Goal: Task Accomplishment & Management: Complete application form

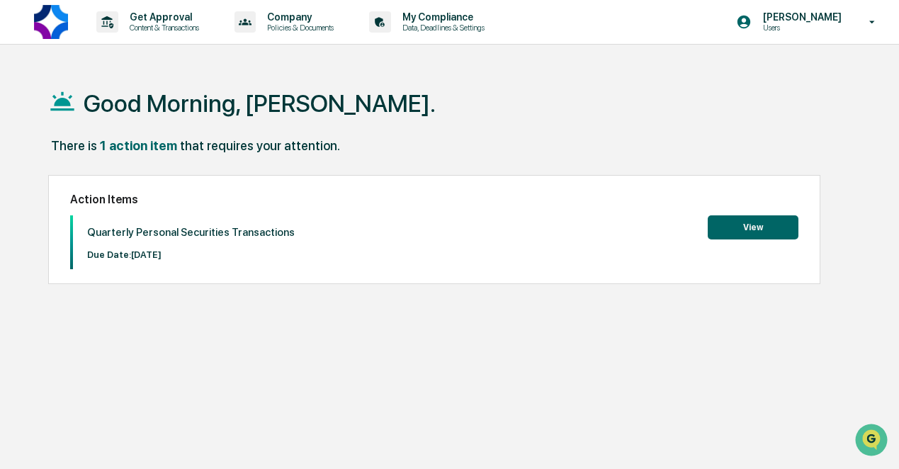
click at [759, 229] on button "View" at bounding box center [753, 227] width 91 height 24
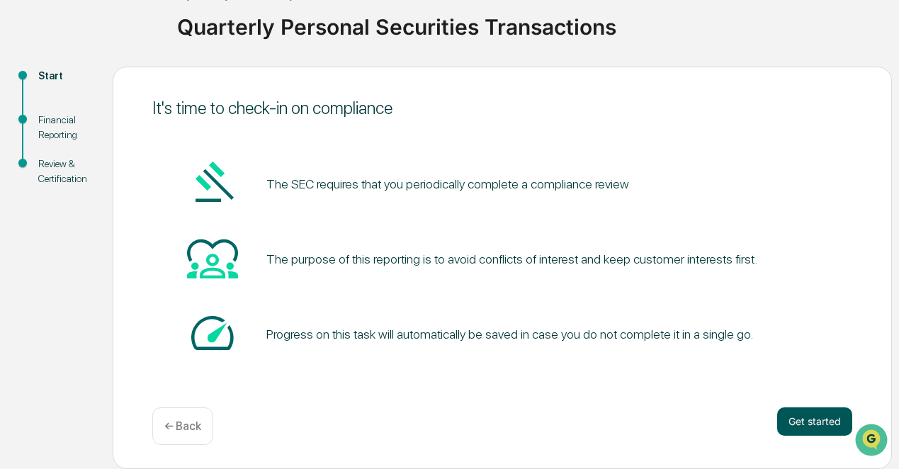
scroll to position [102, 0]
click at [791, 414] on button "Get started" at bounding box center [814, 421] width 75 height 28
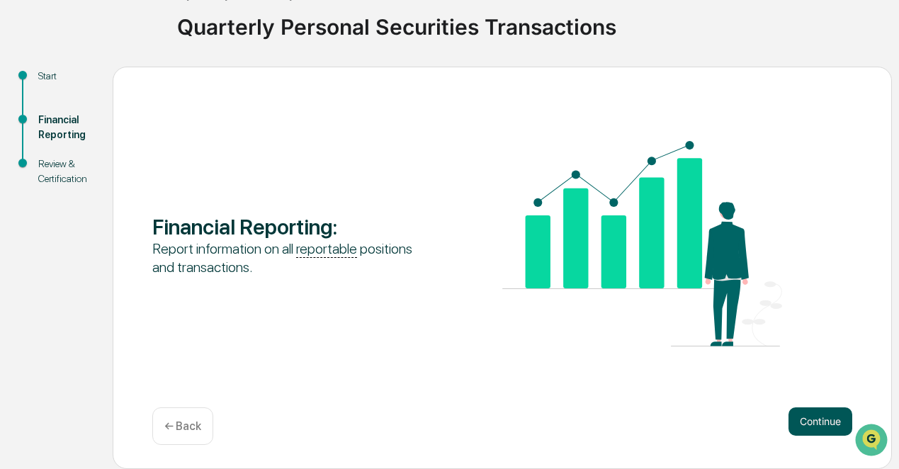
click at [817, 426] on button "Continue" at bounding box center [821, 421] width 64 height 28
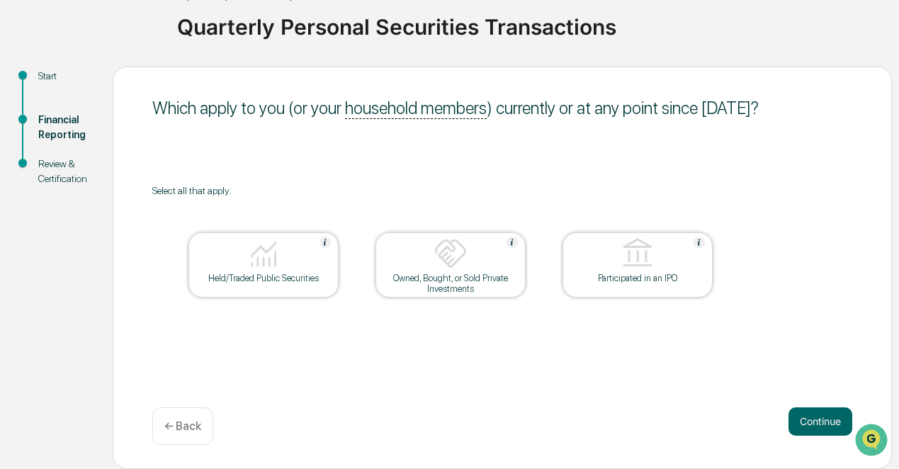
click at [272, 269] on img at bounding box center [264, 254] width 34 height 34
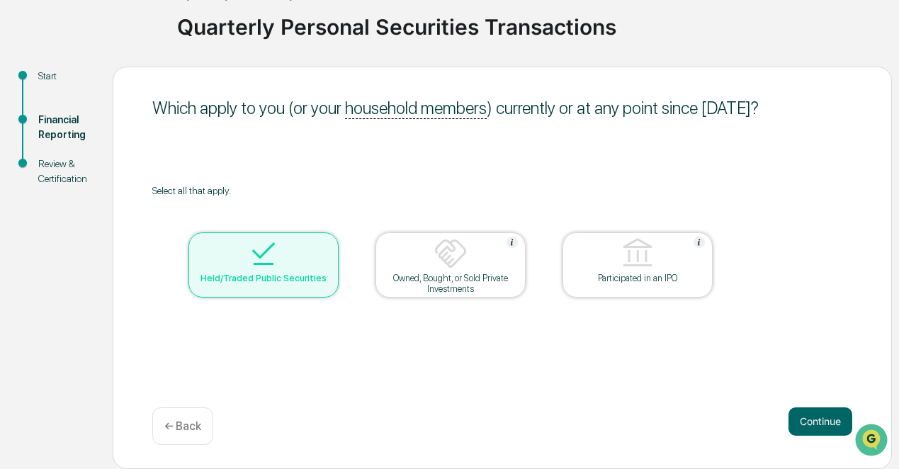
click at [469, 282] on div "Owned, Bought, or Sold Private Investments" at bounding box center [451, 283] width 128 height 21
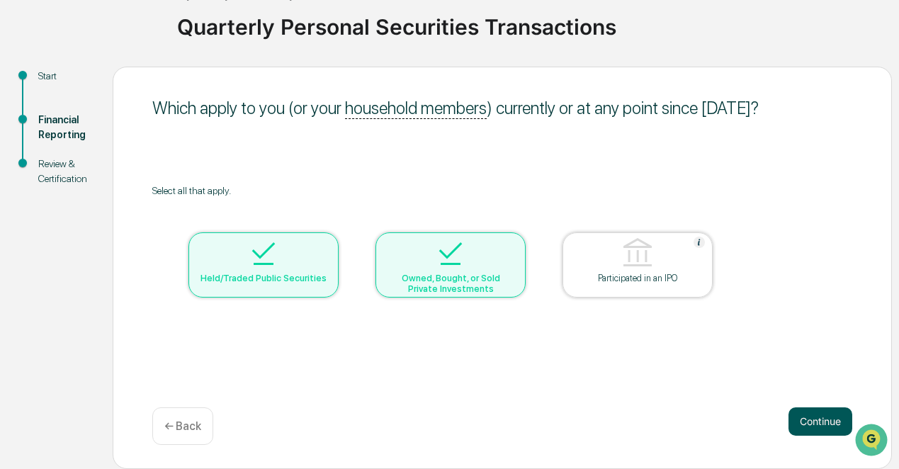
click at [823, 421] on button "Continue" at bounding box center [821, 421] width 64 height 28
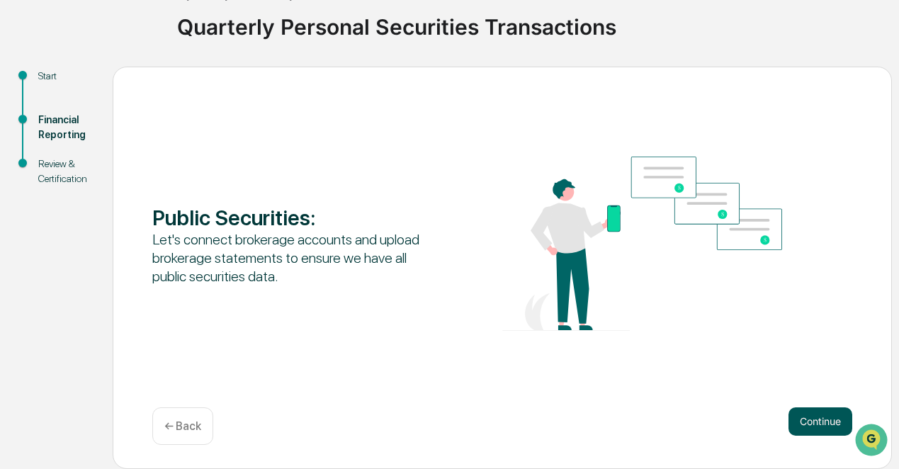
click at [813, 422] on button "Continue" at bounding box center [821, 421] width 64 height 28
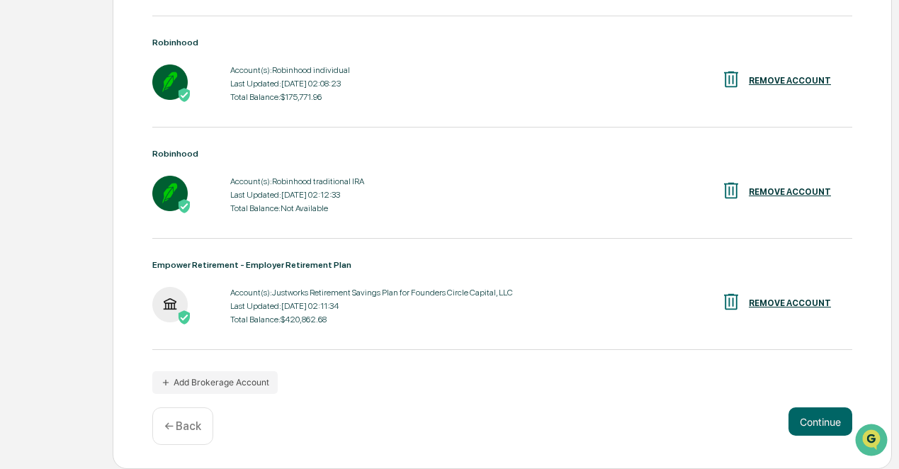
scroll to position [634, 0]
click at [818, 426] on button "Continue" at bounding box center [821, 421] width 64 height 28
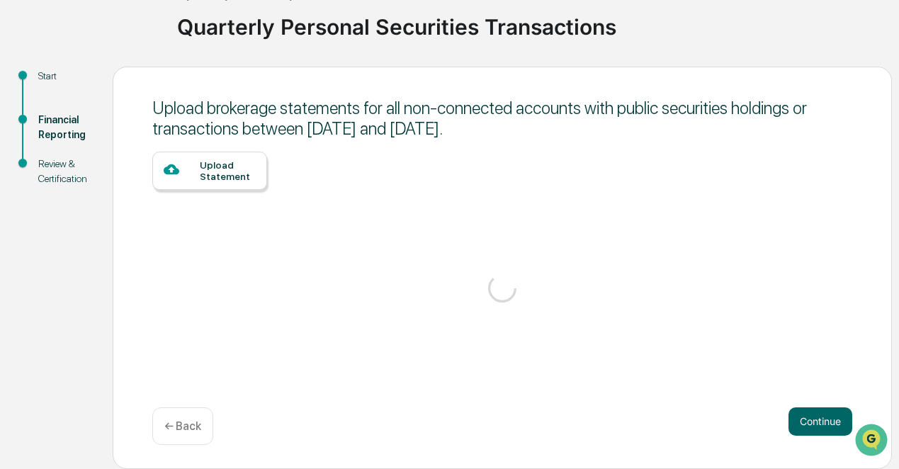
scroll to position [102, 0]
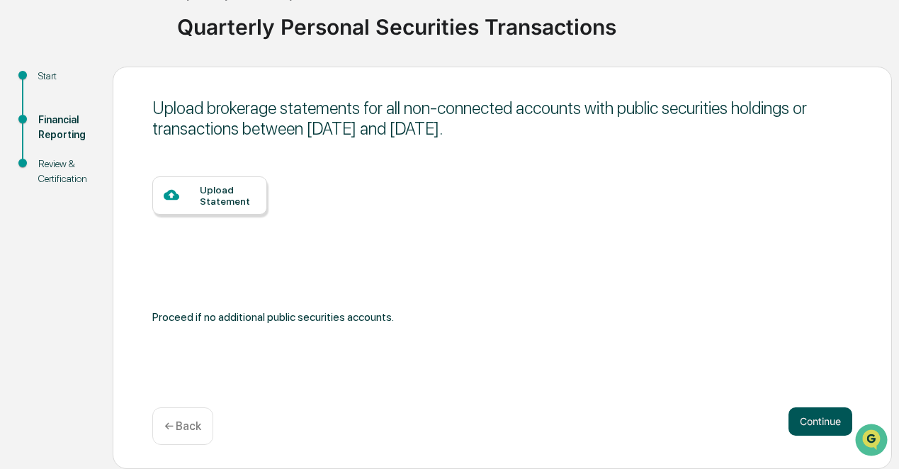
click at [806, 415] on button "Continue" at bounding box center [821, 421] width 64 height 28
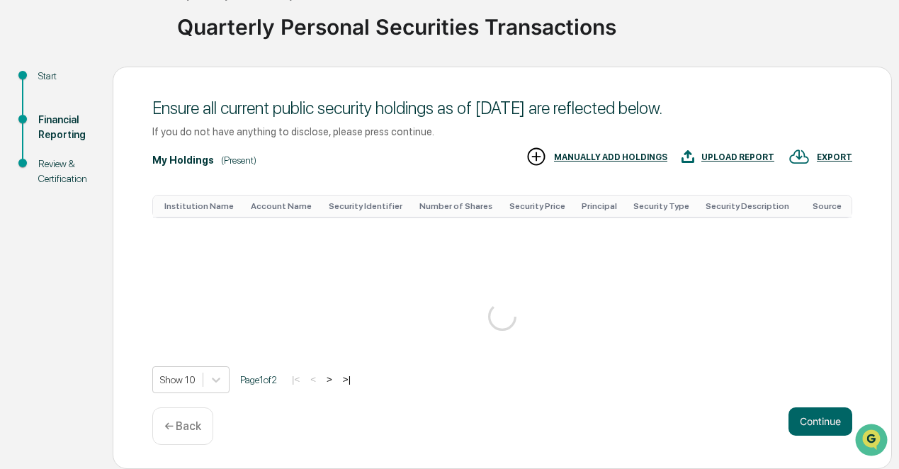
scroll to position [275, 0]
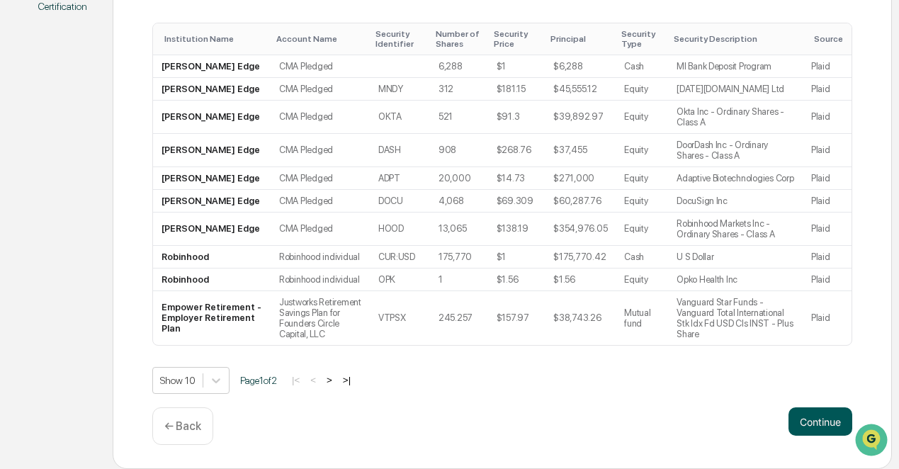
click at [814, 420] on button "Continue" at bounding box center [821, 421] width 64 height 28
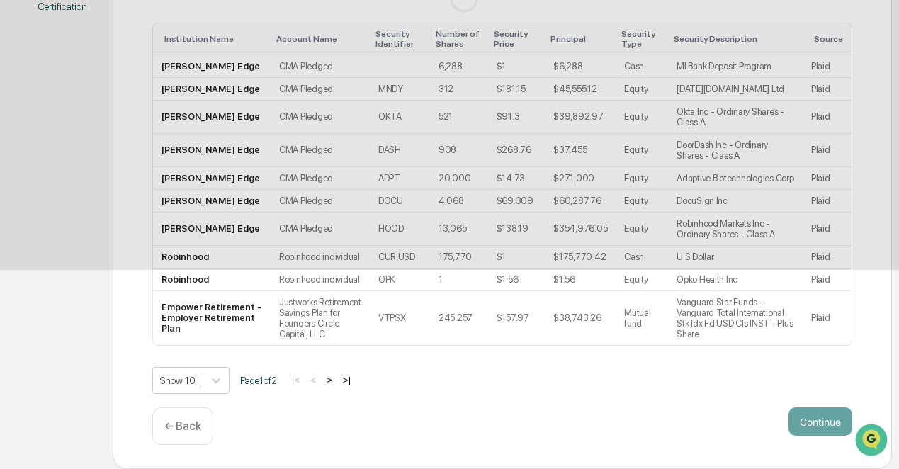
scroll to position [102, 0]
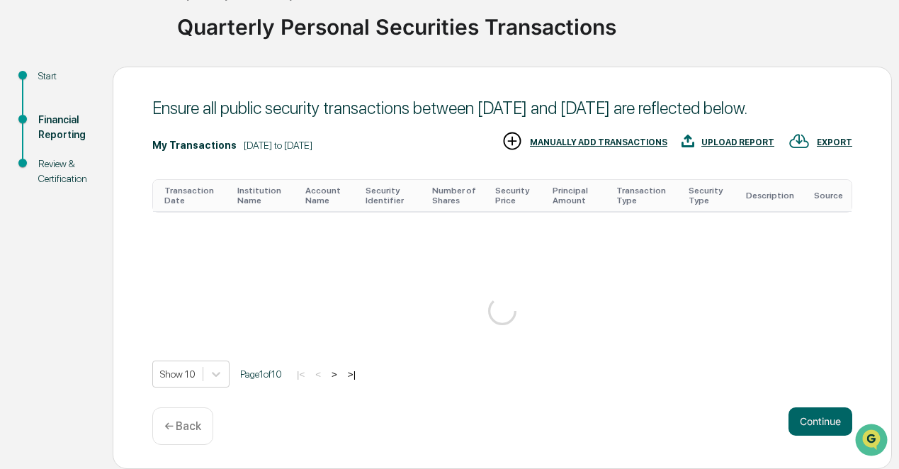
click at [814, 367] on html "Get Approval Content & Transactions Company Policies & Documents My Compliance …" at bounding box center [449, 132] width 899 height 469
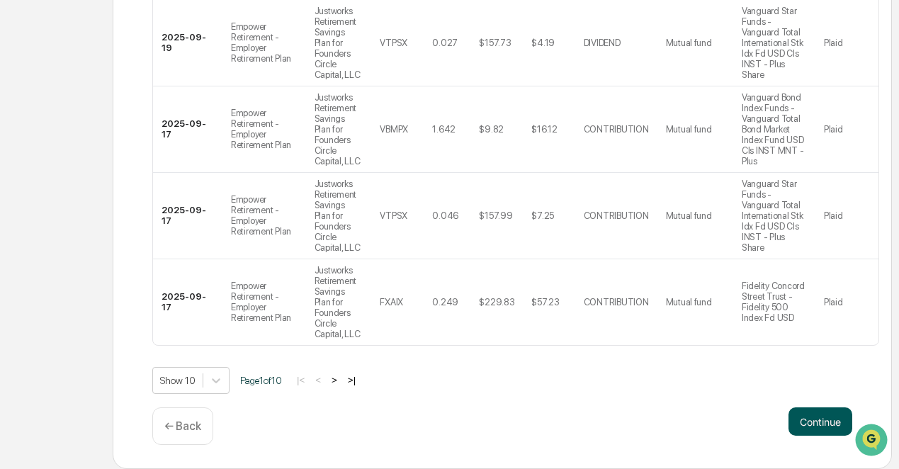
click at [813, 422] on button "Continue" at bounding box center [821, 421] width 64 height 28
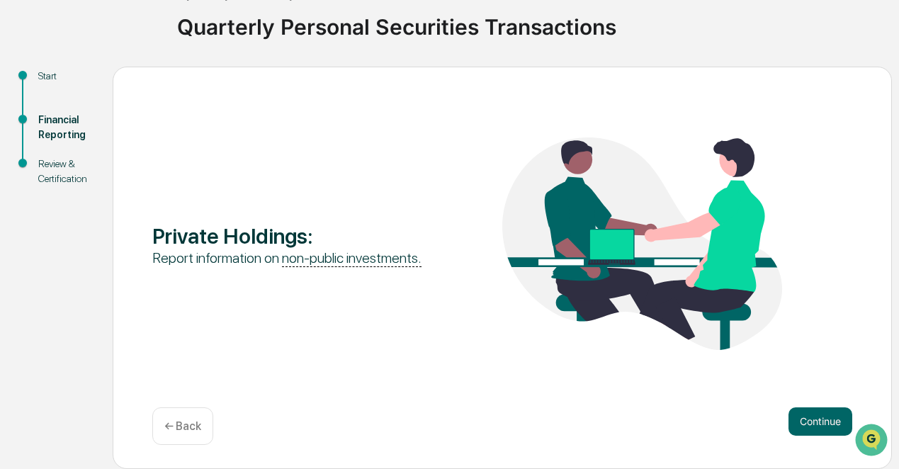
scroll to position [102, 0]
click at [806, 415] on button "Continue" at bounding box center [821, 421] width 64 height 28
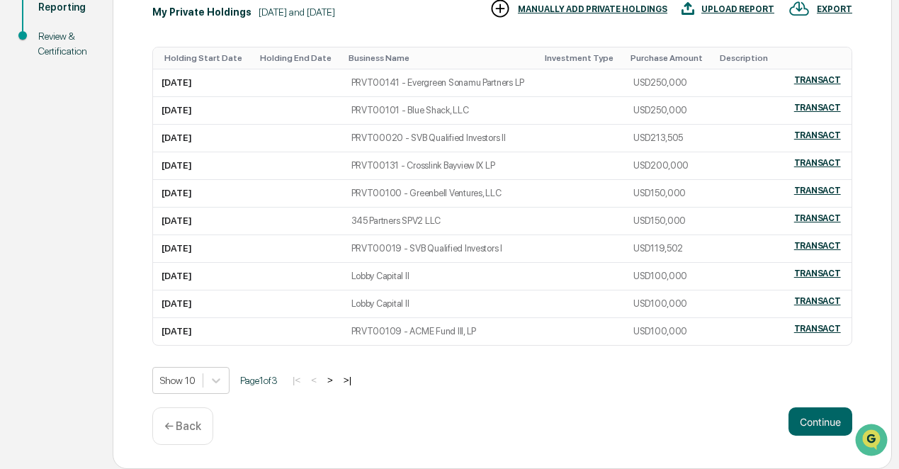
scroll to position [230, 0]
click at [802, 422] on button "Continue" at bounding box center [821, 421] width 64 height 28
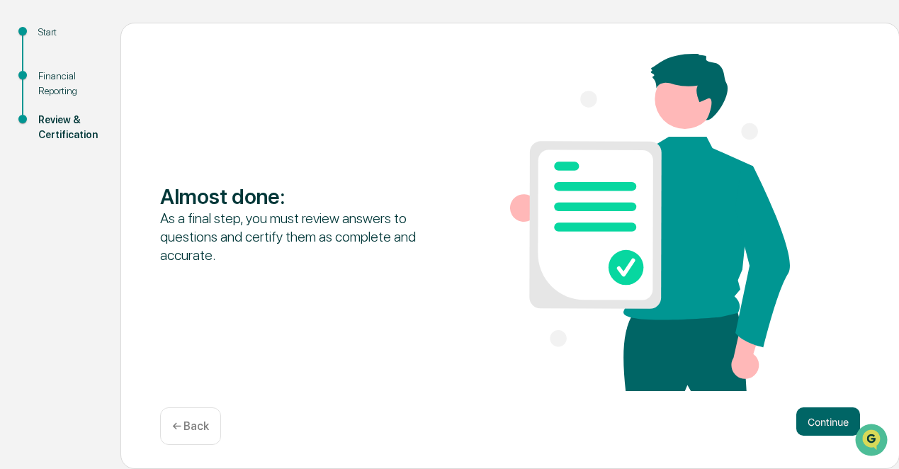
scroll to position [147, 0]
click at [814, 422] on button "Continue" at bounding box center [828, 421] width 64 height 28
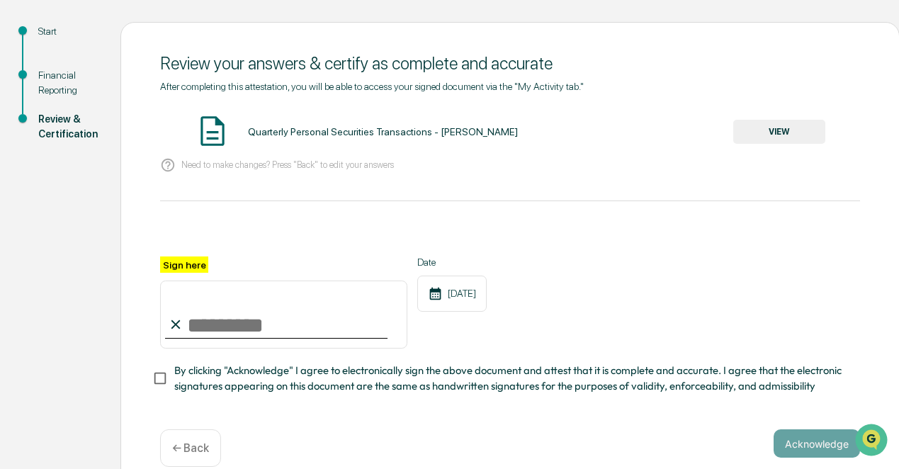
click at [225, 322] on input "Sign here" at bounding box center [283, 315] width 247 height 68
type input "**********"
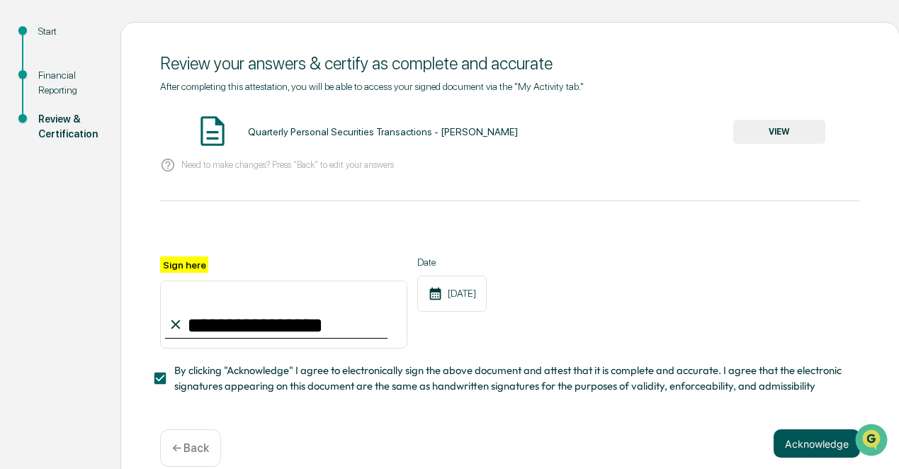
click at [791, 438] on button "Acknowledge" at bounding box center [817, 443] width 86 height 28
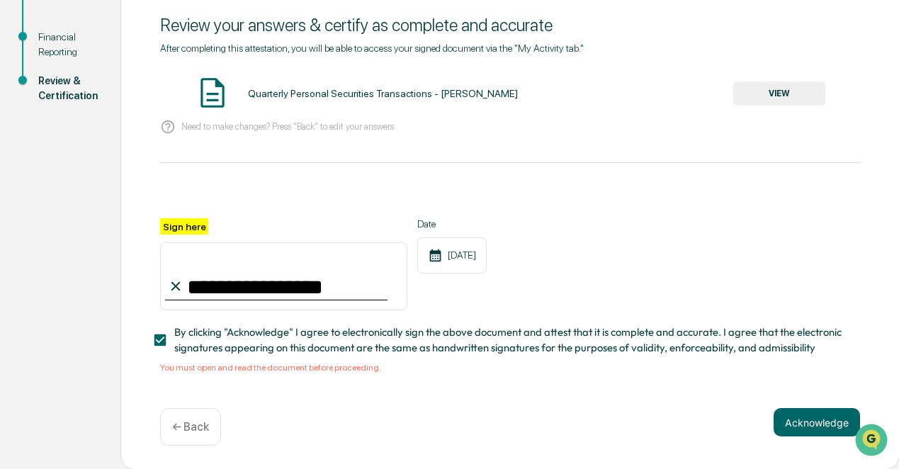
scroll to position [184, 0]
click at [239, 347] on span "By clicking "Acknowledge" I agree to electronically sign the above document and…" at bounding box center [511, 341] width 675 height 32
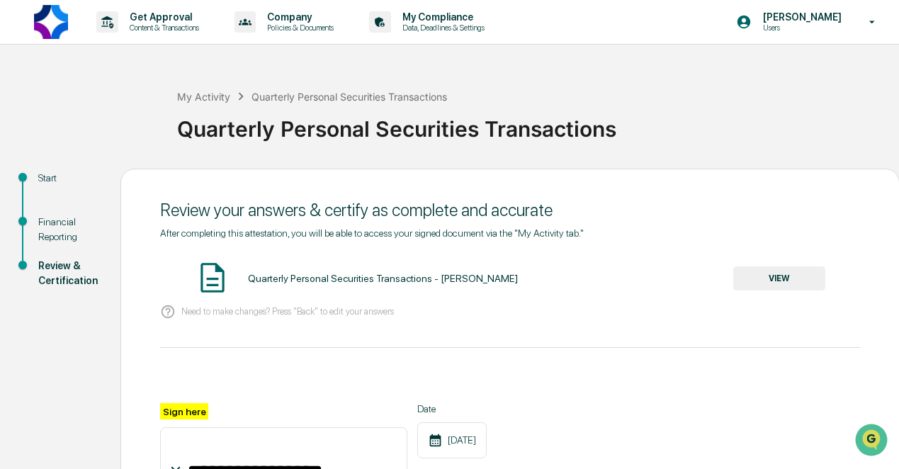
scroll to position [0, 0]
click at [765, 274] on button "VIEW" at bounding box center [779, 278] width 92 height 24
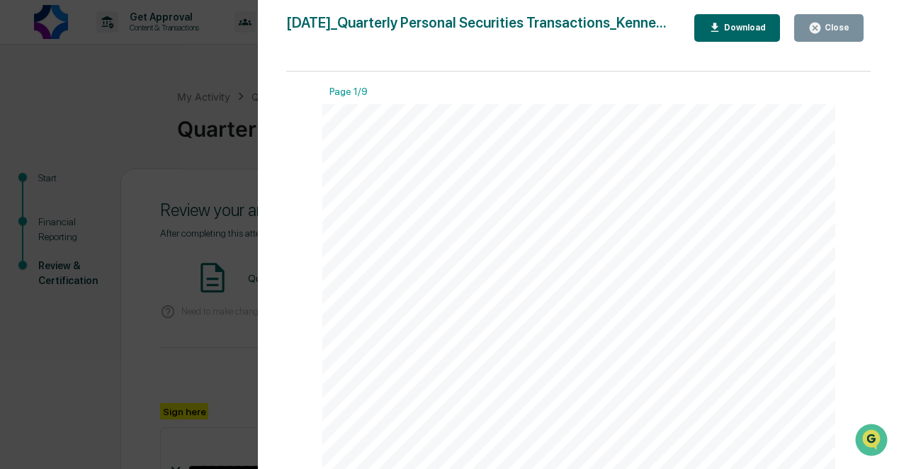
scroll to position [395, 0]
